Goal: Find specific page/section: Find specific page/section

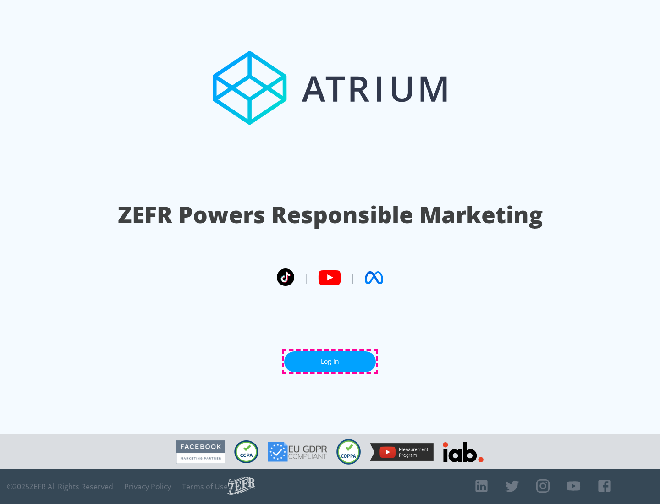
click at [330, 362] on link "Log In" at bounding box center [330, 361] width 92 height 21
